Goal: Task Accomplishment & Management: Manage account settings

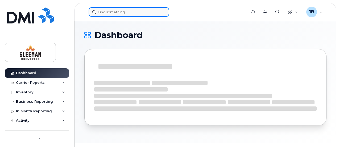
click at [127, 10] on input at bounding box center [129, 12] width 81 height 10
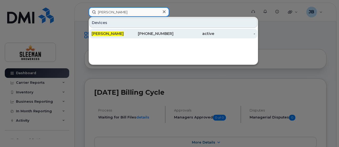
type input "jose benedith"
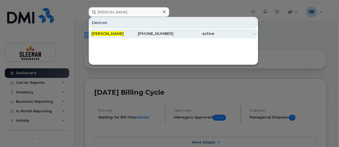
click at [107, 34] on span "[PERSON_NAME]" at bounding box center [108, 33] width 32 height 5
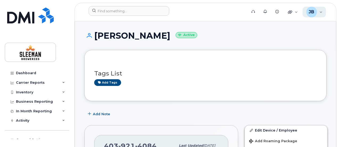
click at [320, 13] on div "[PERSON_NAME] Wireless Admin" at bounding box center [315, 12] width 24 height 11
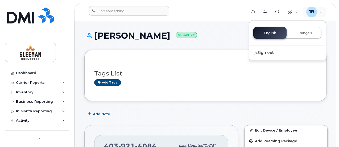
click at [207, 52] on div "Tags List Add tags" at bounding box center [205, 75] width 242 height 51
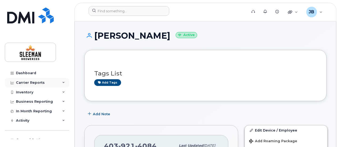
click at [55, 81] on div "Carrier Reports" at bounding box center [37, 83] width 64 height 10
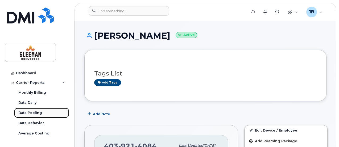
click at [21, 113] on div "Data Pooling" at bounding box center [30, 112] width 24 height 5
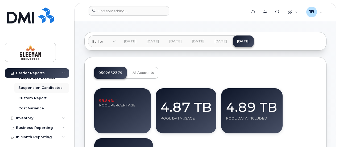
scroll to position [157, 0]
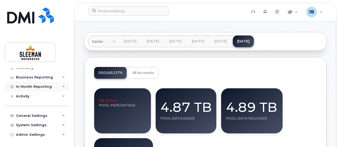
click at [38, 87] on div "In Month Reporting" at bounding box center [34, 86] width 36 height 4
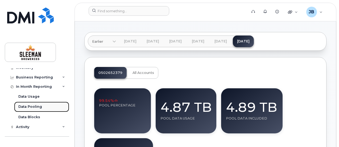
click at [31, 106] on div "Data Pooling" at bounding box center [30, 106] width 24 height 5
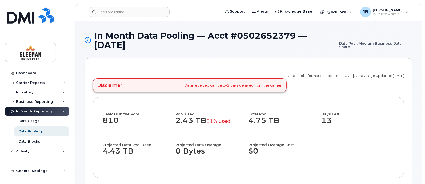
click at [258, 53] on div "In Month Data Pooling — Acct #0502652379 — [DATE] Data Pool: Medium Business Da…" at bounding box center [248, 44] width 328 height 27
click at [339, 12] on span "Wireless Admin" at bounding box center [388, 14] width 30 height 4
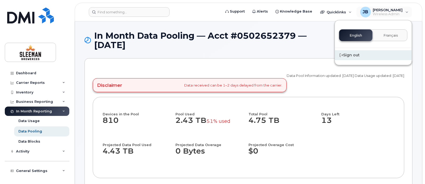
click at [339, 54] on div "Sign out" at bounding box center [373, 55] width 77 height 10
